Goal: Go to known website: Access a specific website the user already knows

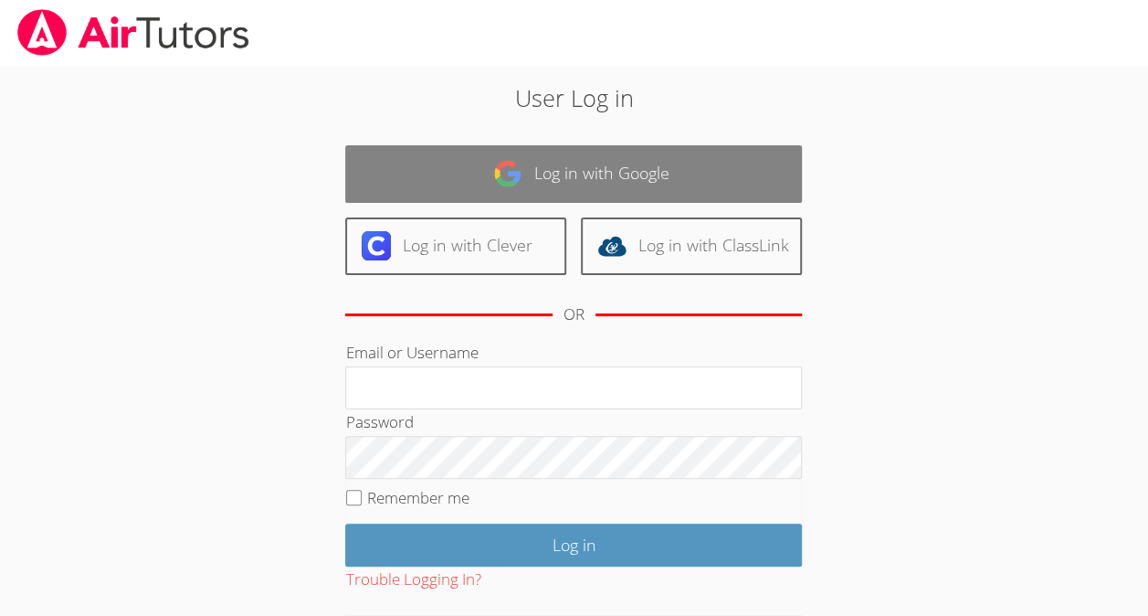
click at [595, 163] on link "Log in with Google" at bounding box center [573, 174] width 457 height 58
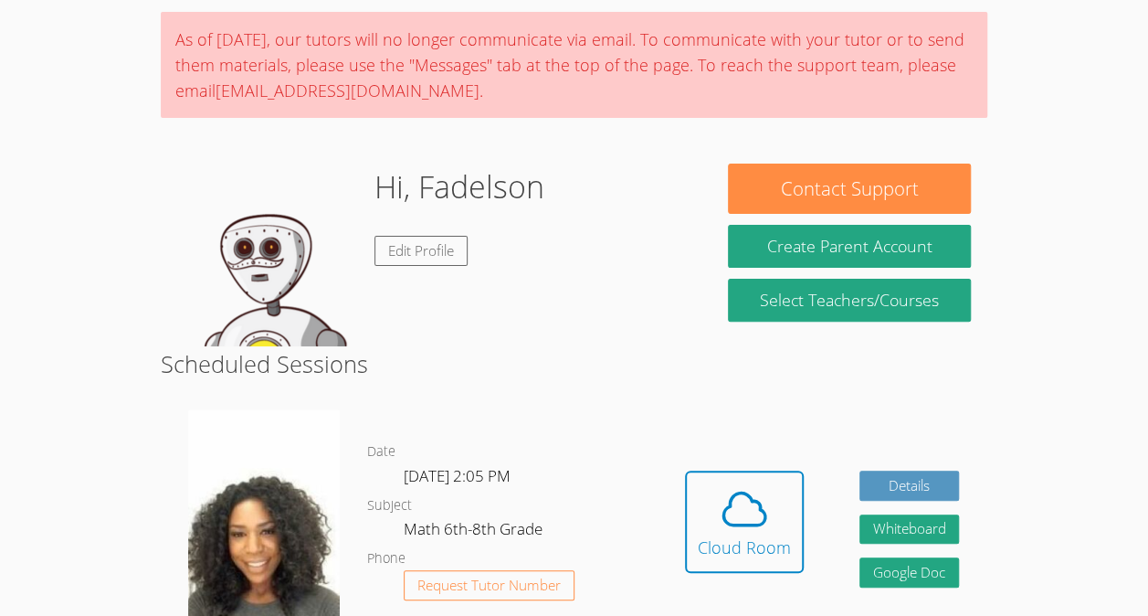
scroll to position [133, 0]
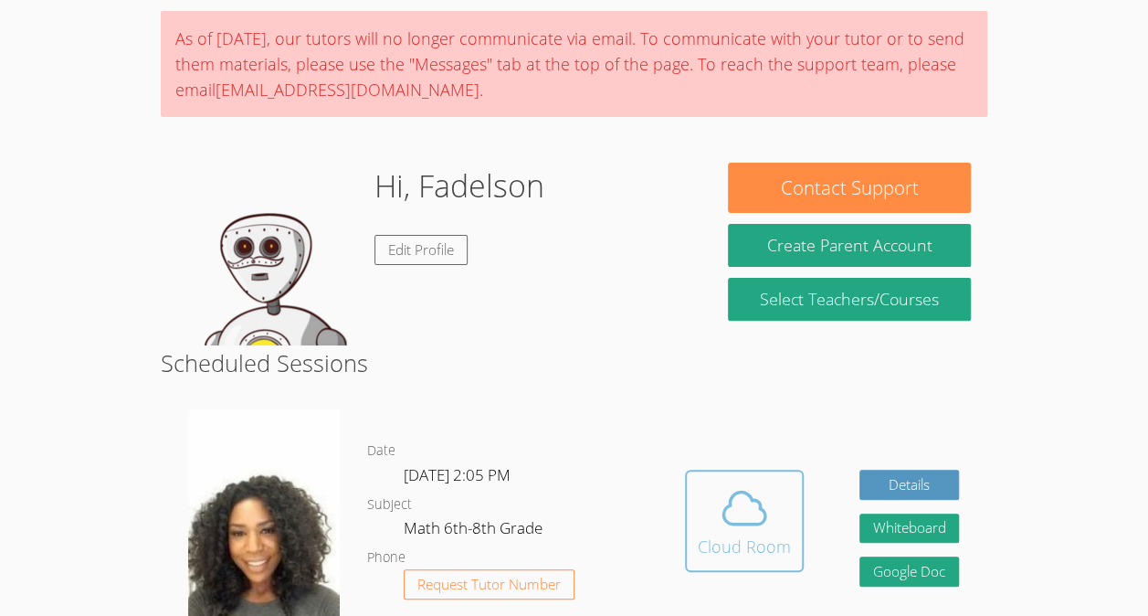
click at [750, 527] on icon at bounding box center [744, 507] width 51 height 51
